Goal: Obtain resource: Download file/media

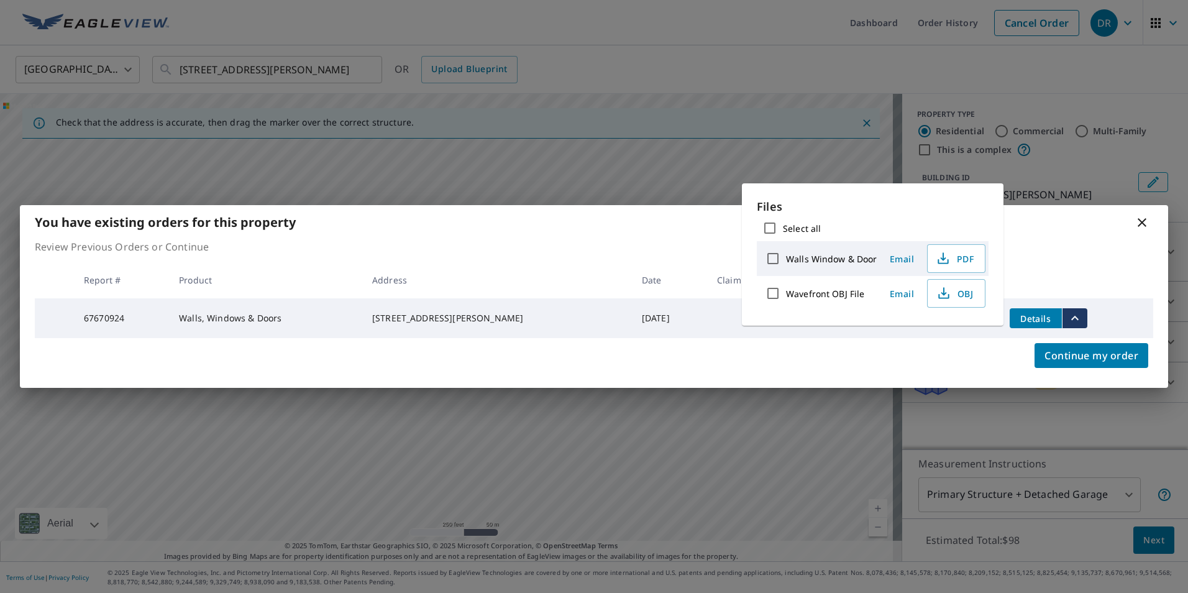
click at [1144, 219] on icon at bounding box center [1142, 222] width 9 height 9
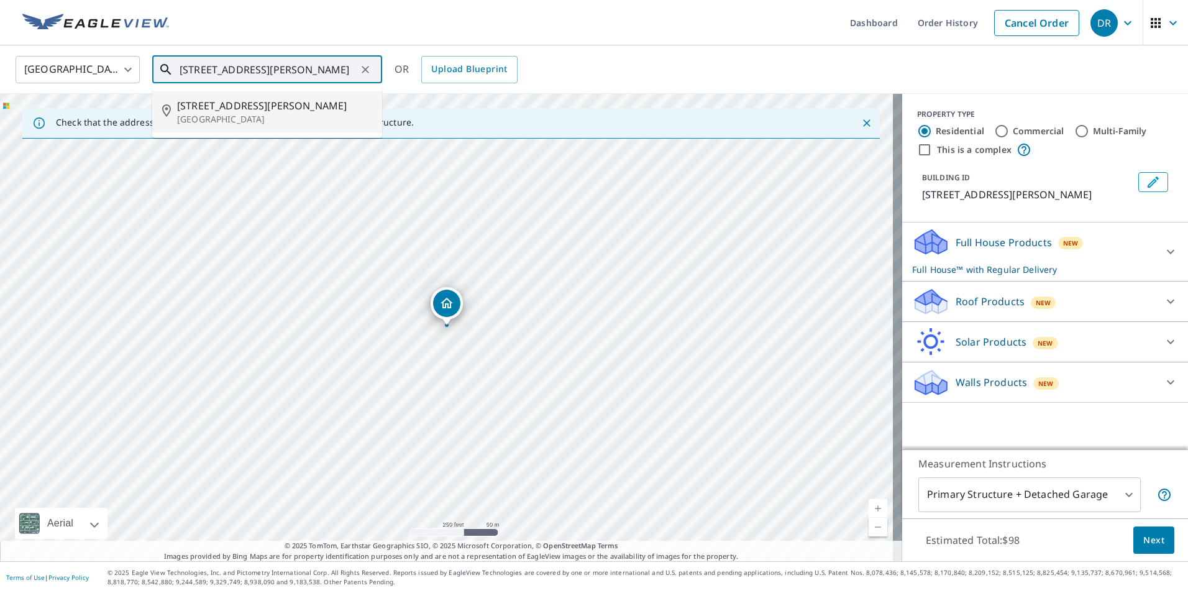
click at [268, 65] on input "[STREET_ADDRESS][PERSON_NAME]" at bounding box center [268, 69] width 177 height 35
paste input "0805804663"
drag, startPoint x: 290, startPoint y: 72, endPoint x: 110, endPoint y: 62, distance: 179.8
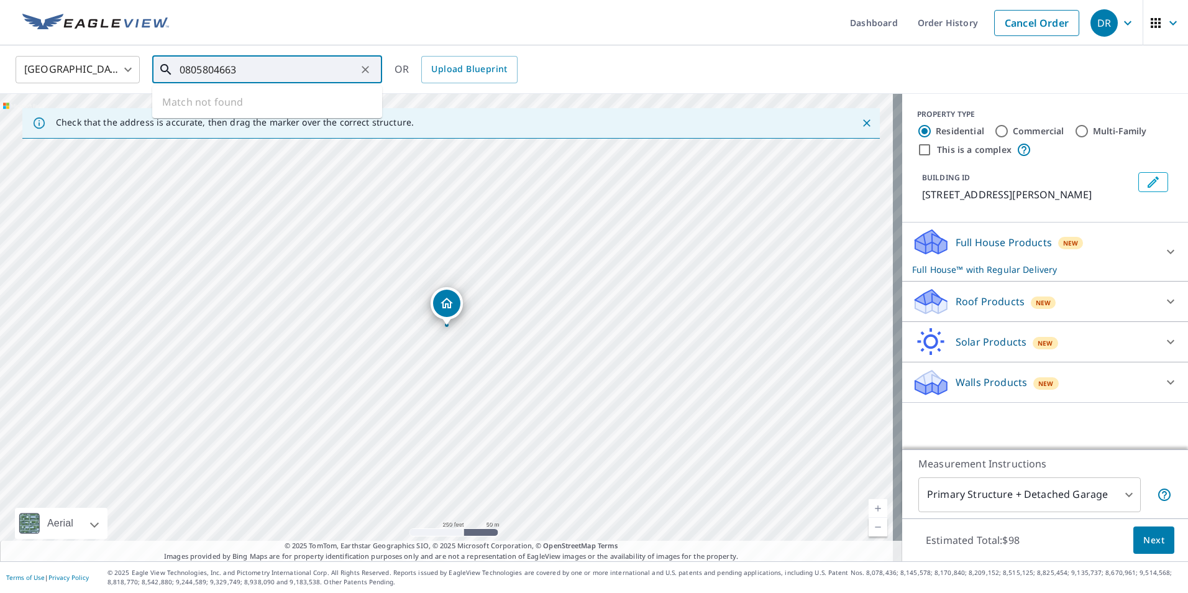
click at [111, 64] on div "[GEOGRAPHIC_DATA] US ​ 0805804663 ​ Match not found OR Upload Blueprint" at bounding box center [589, 69] width 1167 height 29
paste input "[STREET_ADDRESS]"
click at [336, 119] on p "[GEOGRAPHIC_DATA], IL 60153" at bounding box center [274, 119] width 195 height 12
type input "[STREET_ADDRESS]"
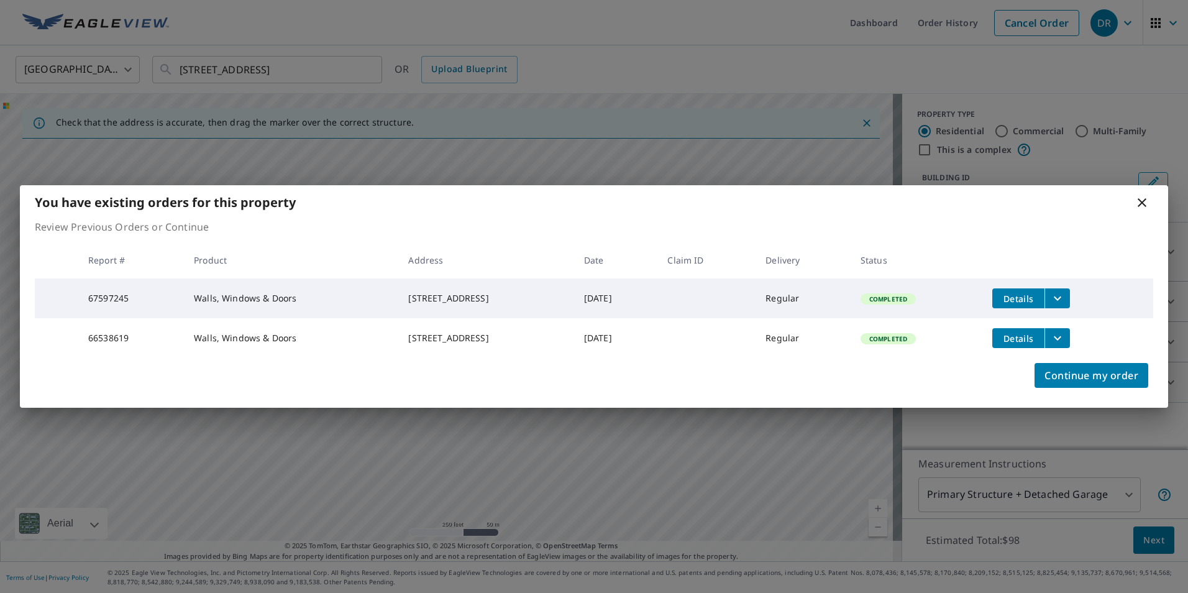
click at [1070, 293] on button "filesDropdownBtn-67597245" at bounding box center [1057, 298] width 25 height 20
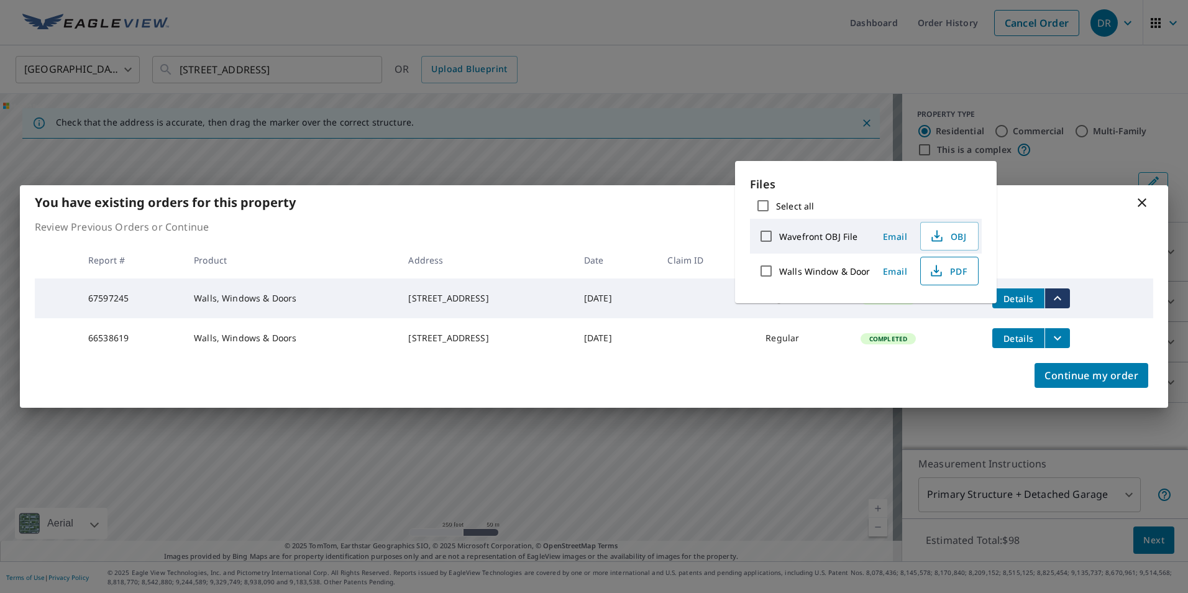
click at [956, 272] on span "PDF" at bounding box center [948, 270] width 40 height 15
click at [950, 277] on span "PDF" at bounding box center [948, 270] width 40 height 15
